Goal: Task Accomplishment & Management: Manage account settings

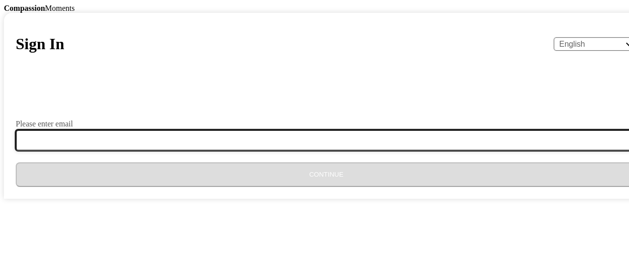
click at [222, 150] on input "Please enter email" at bounding box center [332, 140] width 633 height 21
type input "[EMAIL_ADDRESS][DOMAIN_NAME]"
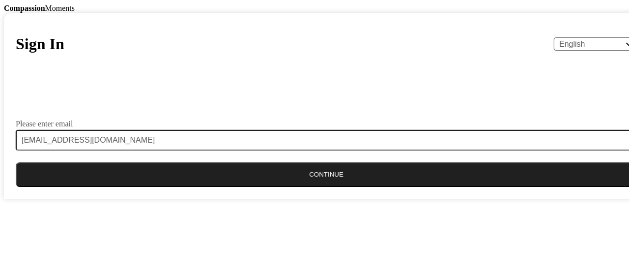
click at [261, 187] on button "Continue" at bounding box center [326, 174] width 621 height 25
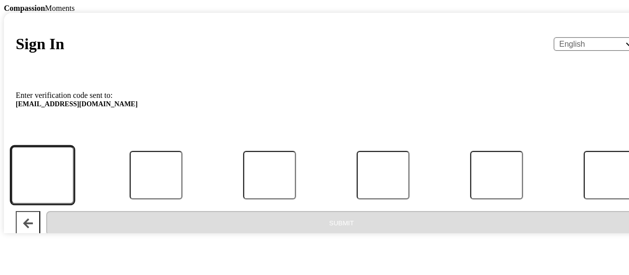
click at [74, 203] on input "Code" at bounding box center [42, 175] width 63 height 58
type input "4"
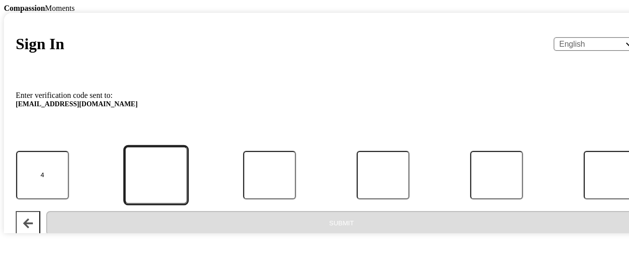
type input "5"
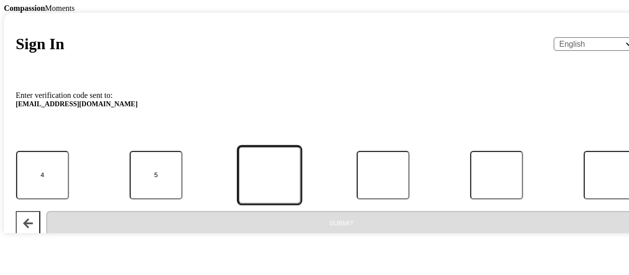
type input "3"
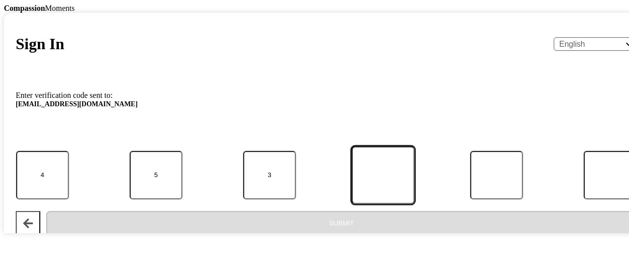
type input "3"
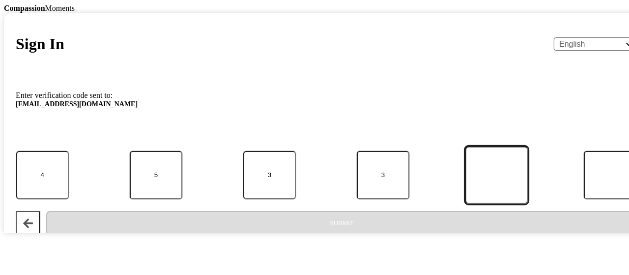
type input "6"
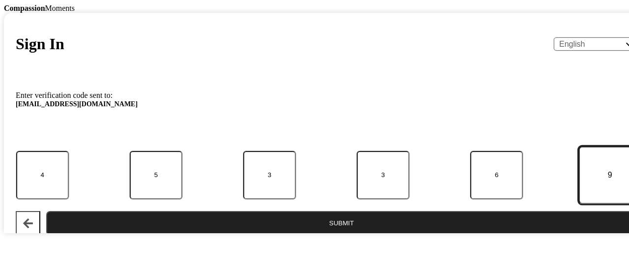
type input "9"
click at [351, 235] on button "Submit" at bounding box center [341, 223] width 591 height 25
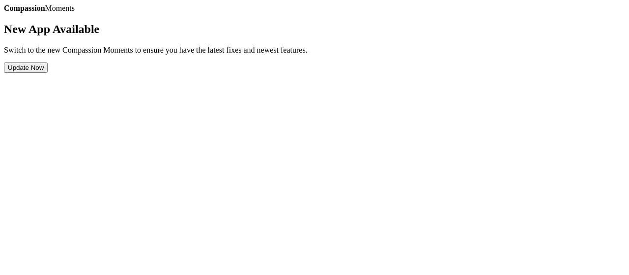
click at [48, 73] on button "Update Now" at bounding box center [26, 67] width 44 height 10
